Goal: Check status

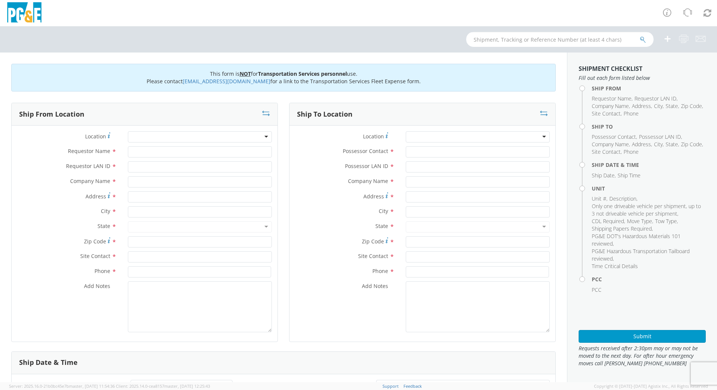
click at [510, 40] on input "text" at bounding box center [559, 39] width 187 height 15
type input "b32491"
click at [640, 36] on button "submit" at bounding box center [643, 40] width 6 height 9
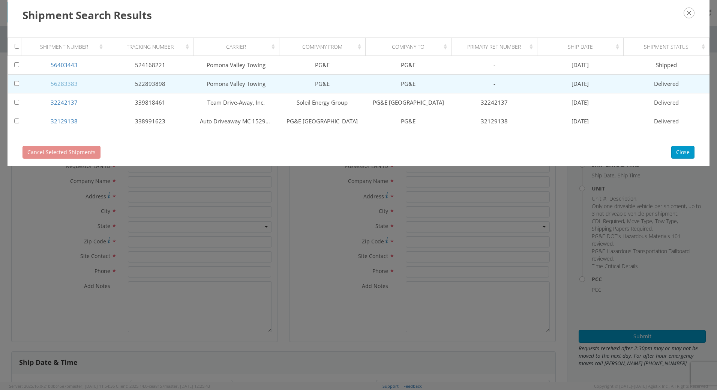
click at [52, 81] on link "56283383" at bounding box center [64, 83] width 27 height 7
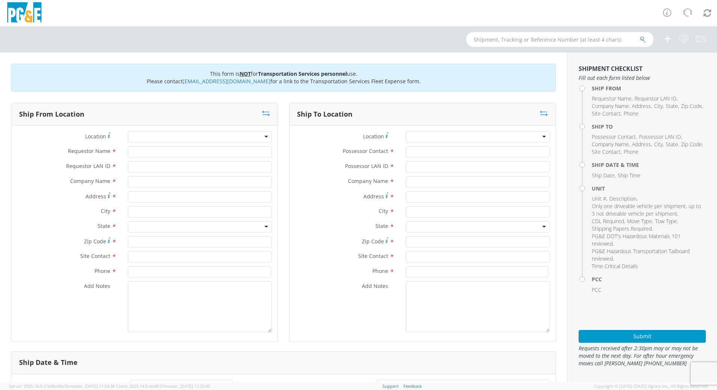
click at [514, 40] on input "text" at bounding box center [559, 39] width 187 height 15
type input "b32491"
click at [640, 36] on button "submit" at bounding box center [643, 40] width 6 height 9
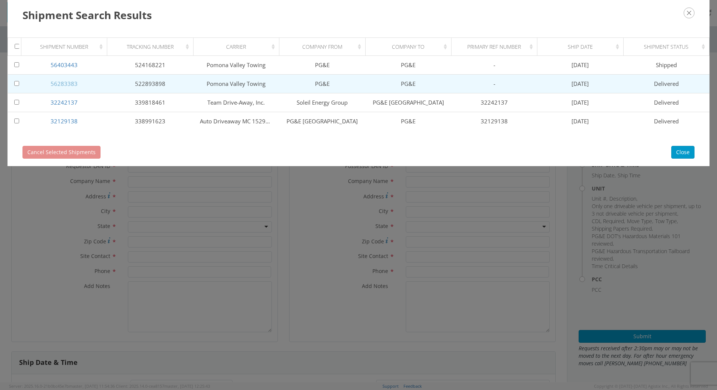
click at [67, 83] on link "56283383" at bounding box center [64, 83] width 27 height 7
